Goal: Task Accomplishment & Management: Use online tool/utility

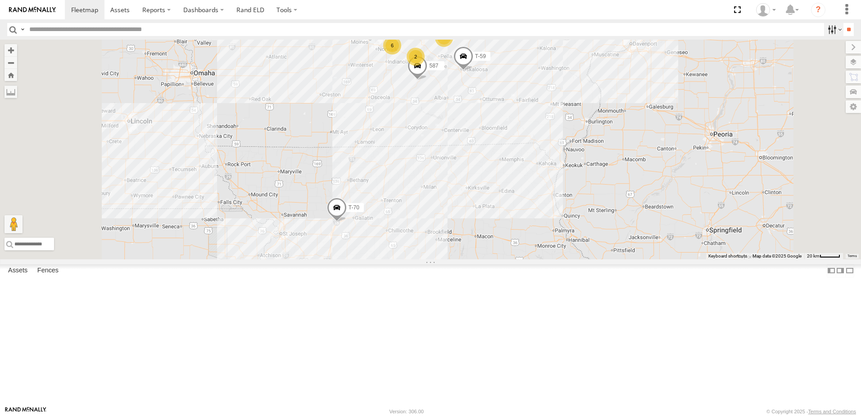
click at [824, 29] on label at bounding box center [833, 29] width 19 height 13
click at [0, 0] on span "Tractor" at bounding box center [0, 0] width 0 height 0
click at [847, 29] on input "**" at bounding box center [849, 29] width 10 height 13
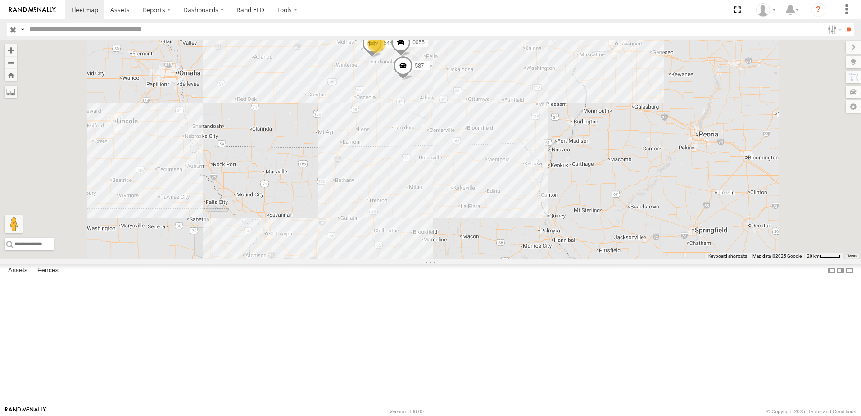
click at [0, 0] on div "47" at bounding box center [0, 0] width 0 height 0
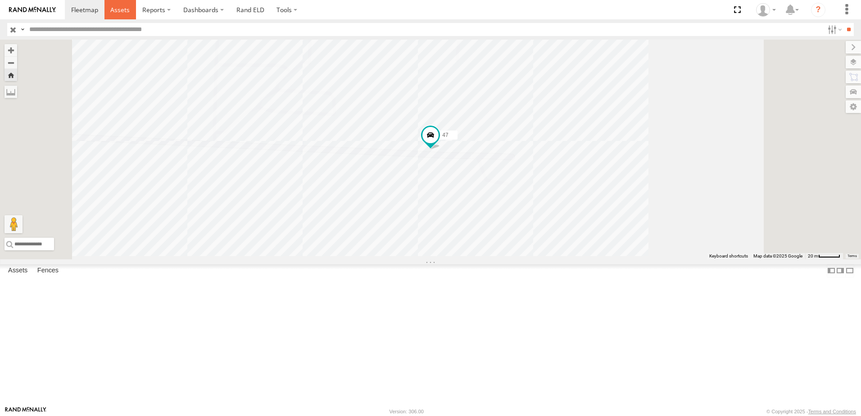
click at [120, 8] on span at bounding box center [119, 9] width 19 height 9
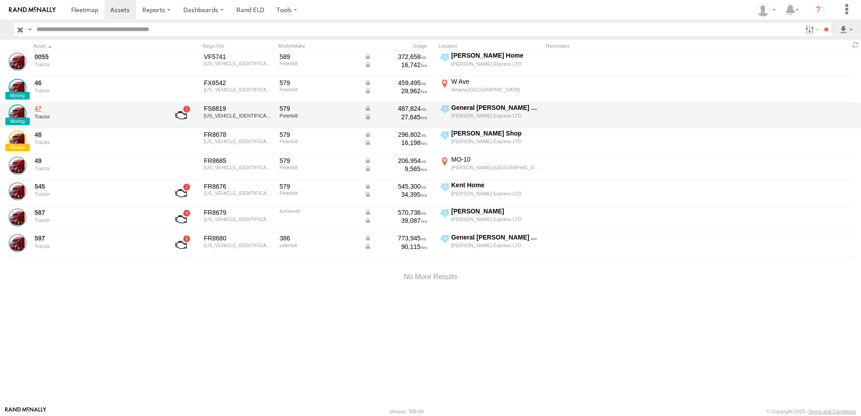
click at [41, 110] on link "47" at bounding box center [96, 109] width 123 height 8
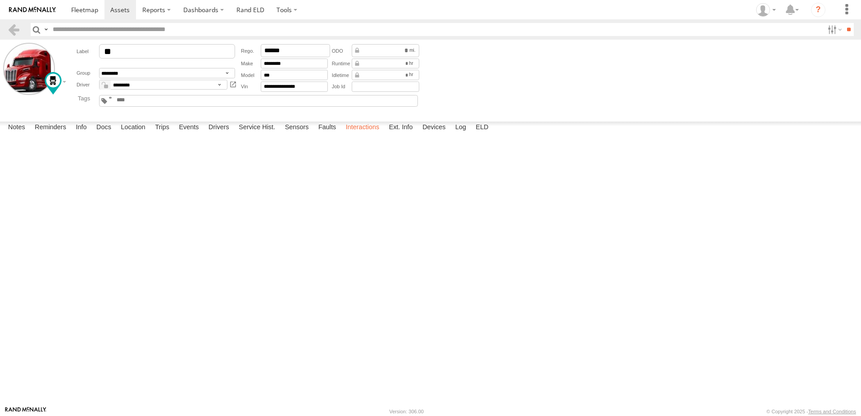
click at [369, 134] on label "Interactions" at bounding box center [362, 128] width 43 height 13
click at [13, 28] on link at bounding box center [13, 29] width 13 height 13
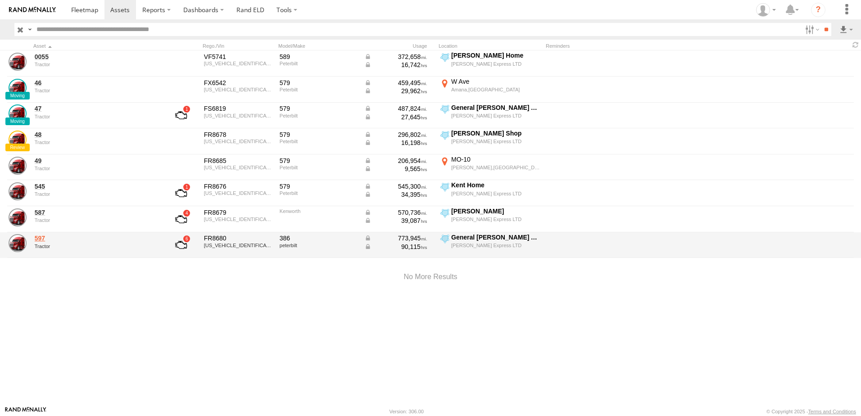
click at [42, 238] on link "597" at bounding box center [96, 238] width 123 height 8
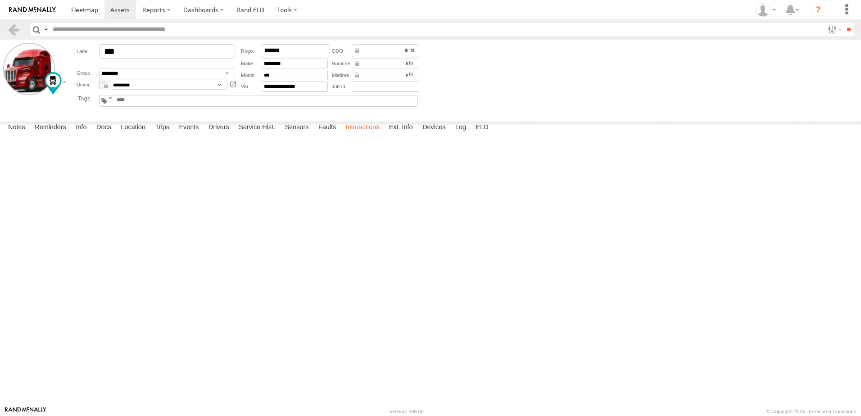
click at [362, 134] on label "Interactions" at bounding box center [362, 128] width 43 height 13
